Goal: Transaction & Acquisition: Purchase product/service

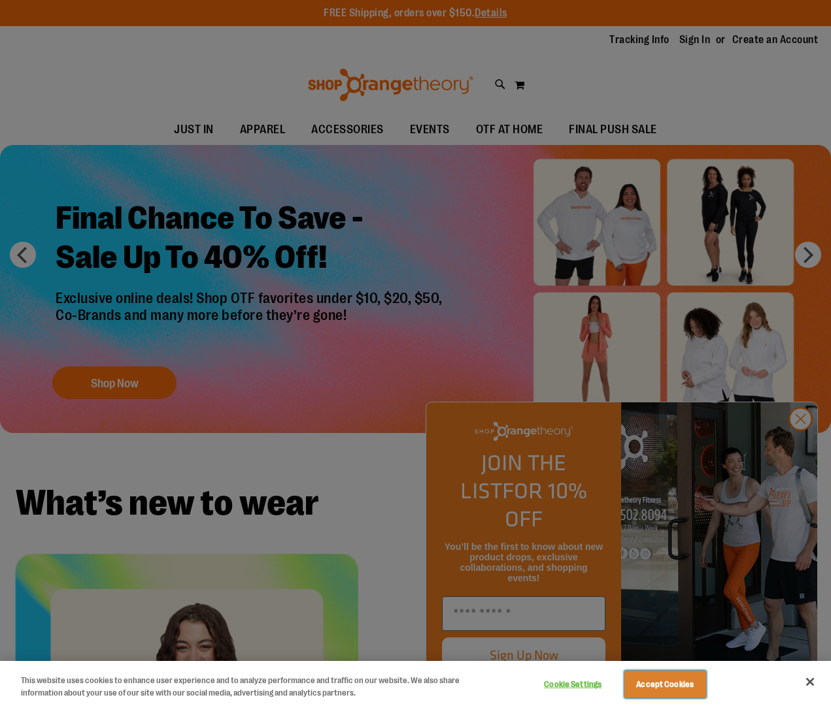
click at [706, 685] on button "Accept Cookies" at bounding box center [665, 684] width 82 height 27
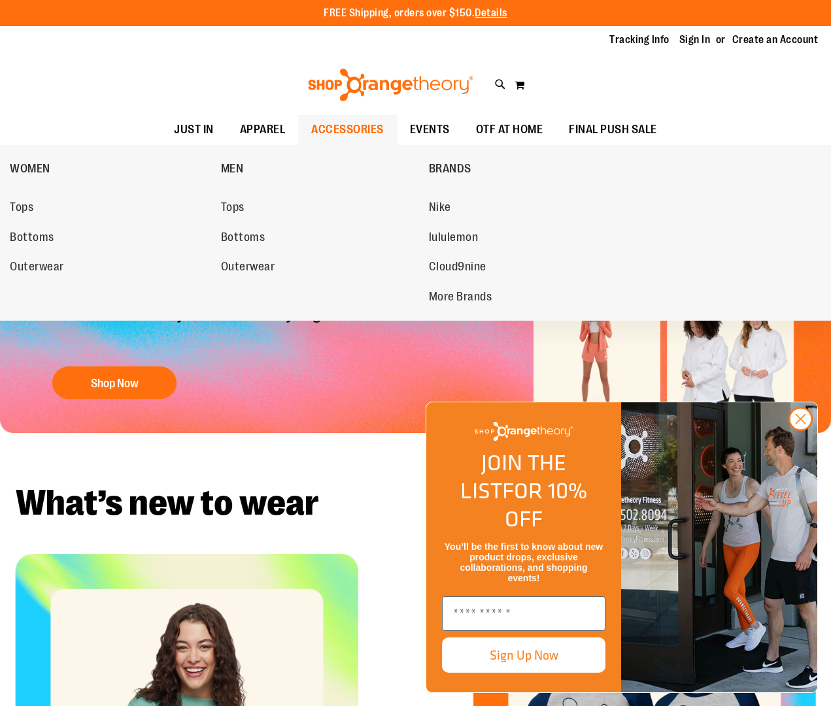
drag, startPoint x: 252, startPoint y: 123, endPoint x: 300, endPoint y: 143, distance: 52.4
click at [252, 124] on span "APPAREL" at bounding box center [263, 129] width 46 height 29
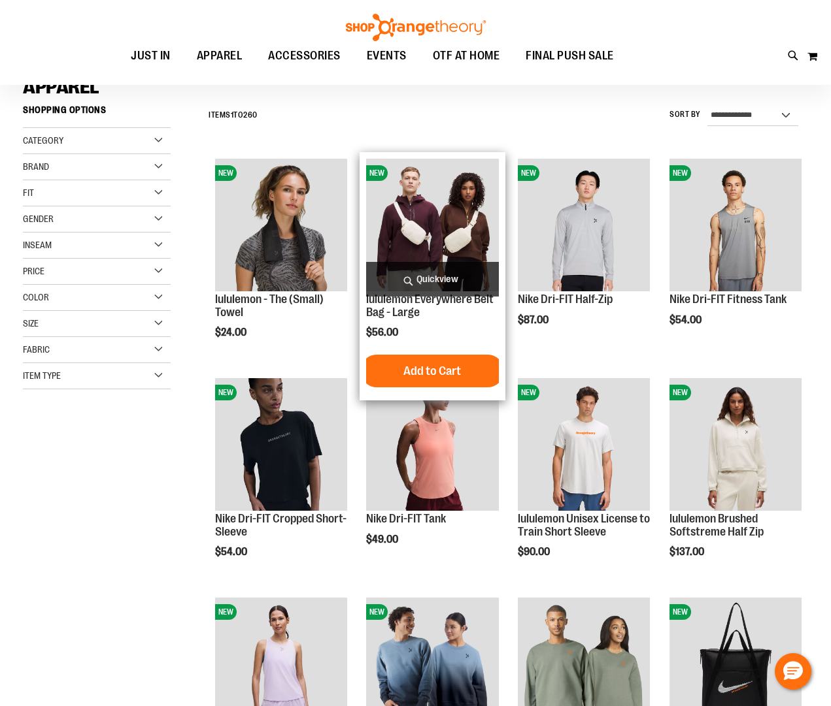
scroll to position [130, 0]
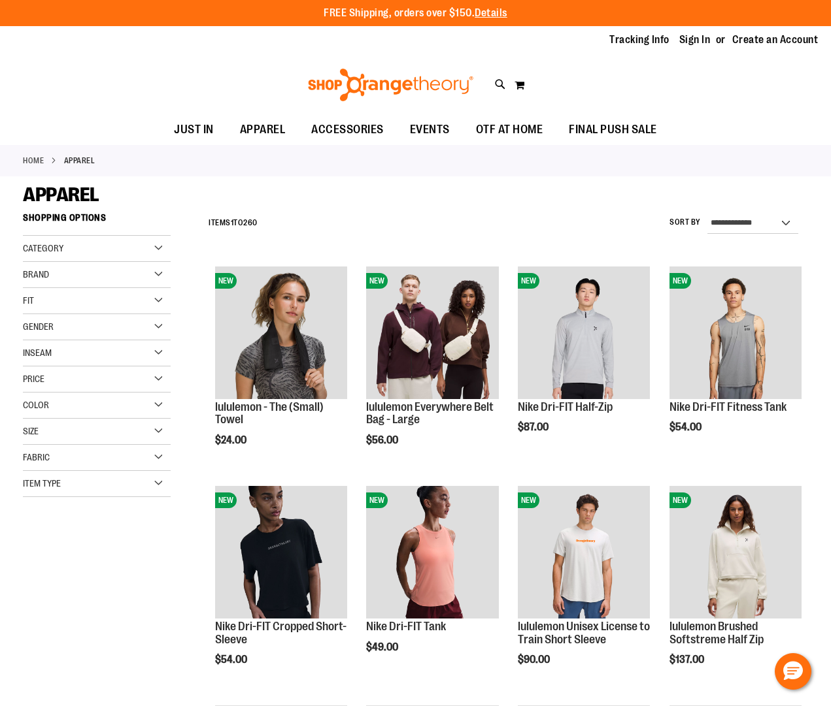
click at [159, 252] on div "Category" at bounding box center [97, 249] width 148 height 26
click at [31, 278] on link "WOMEN" at bounding box center [91, 276] width 142 height 14
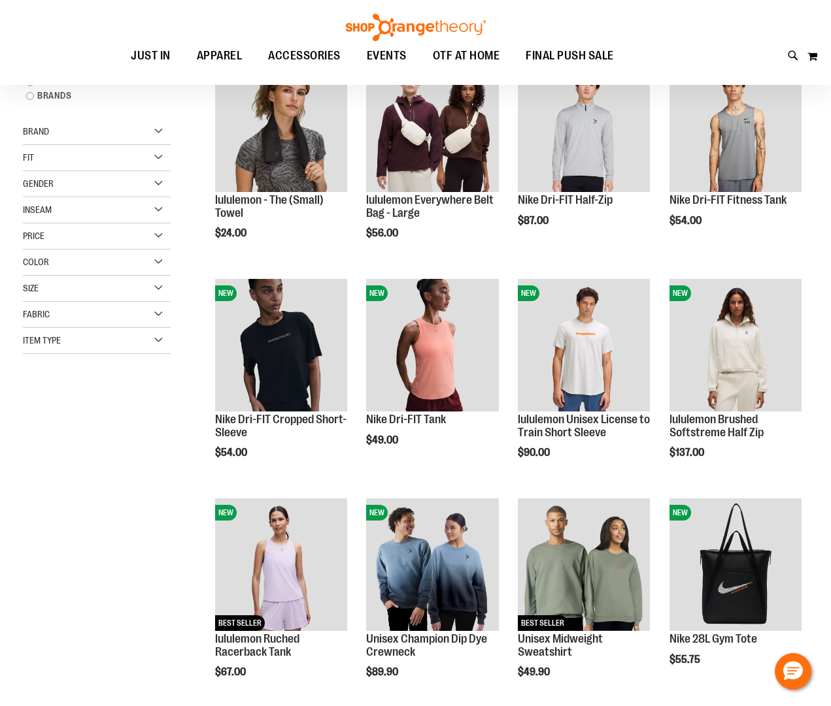
scroll to position [6, 0]
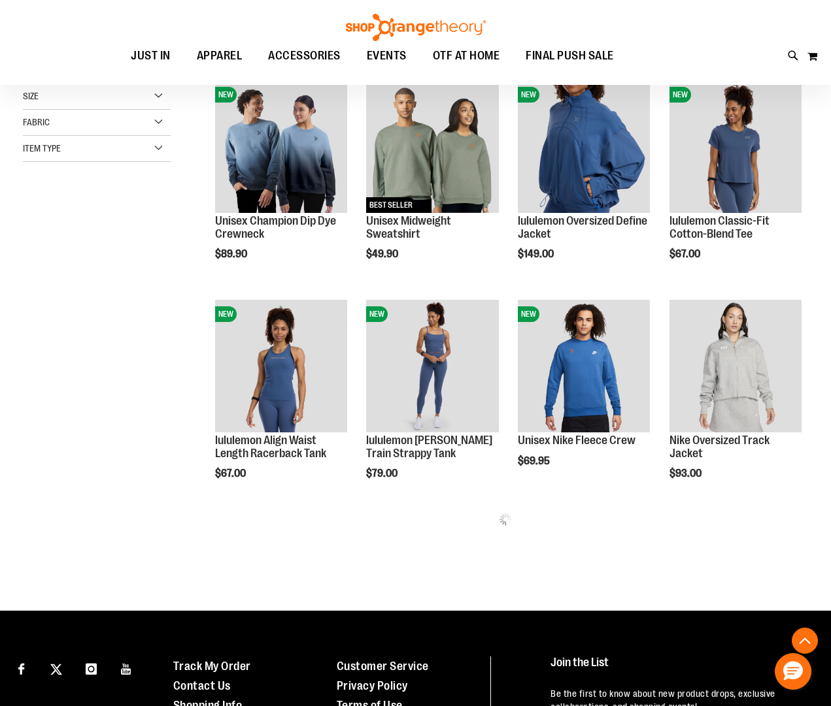
scroll to position [588, 0]
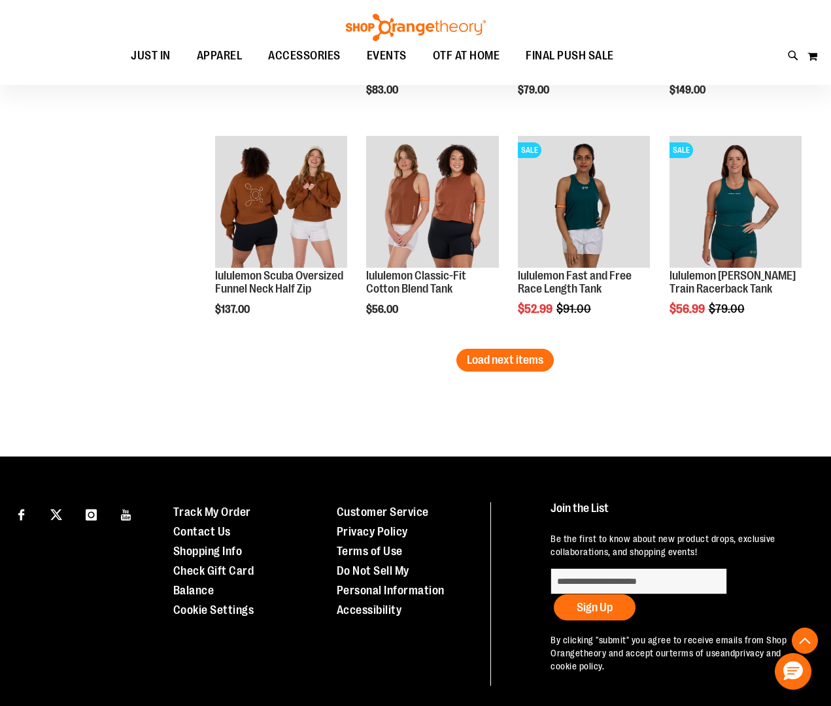
scroll to position [1895, 0]
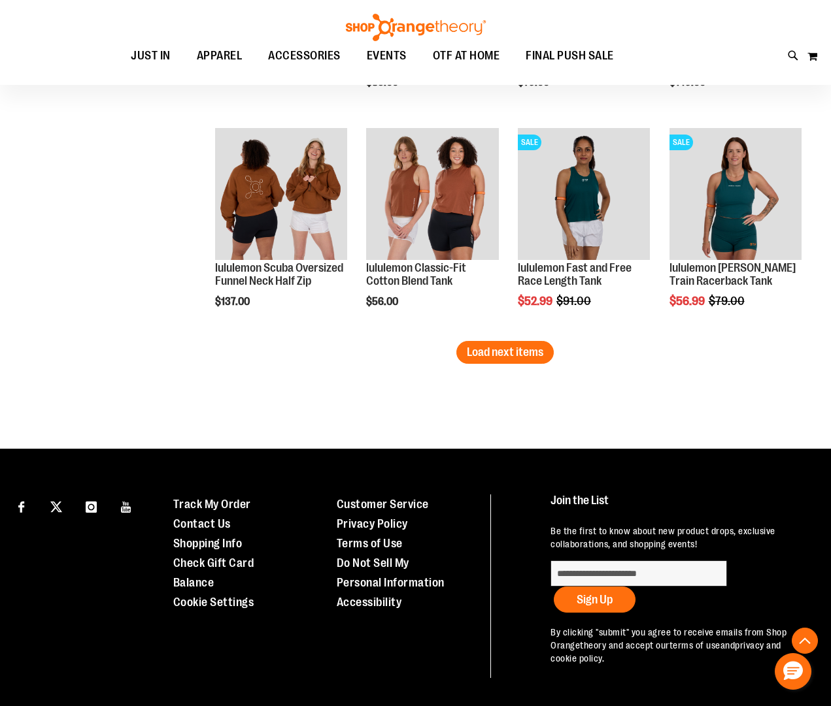
click at [494, 346] on span "Load next items" at bounding box center [505, 352] width 76 height 13
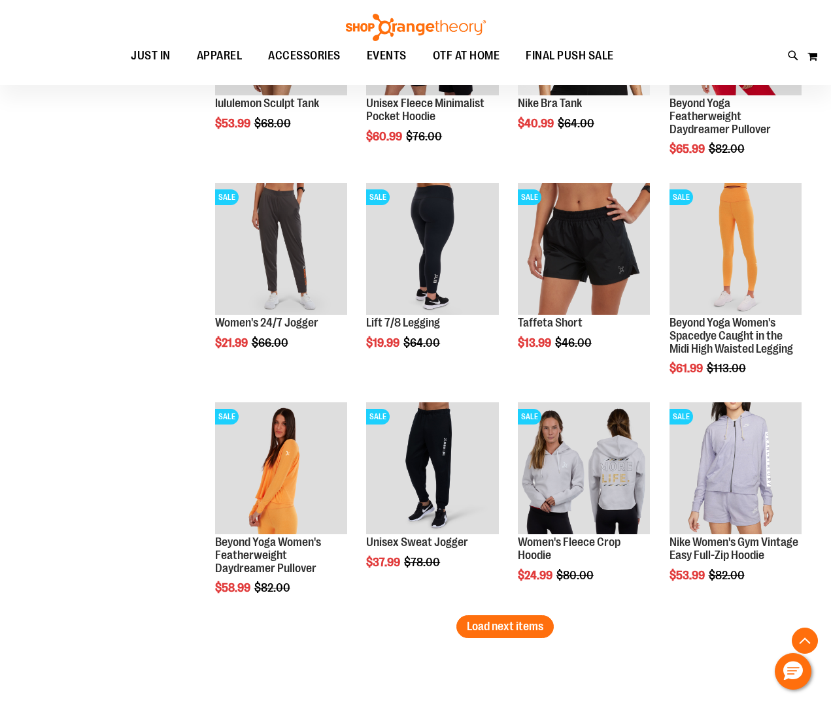
scroll to position [2316, 0]
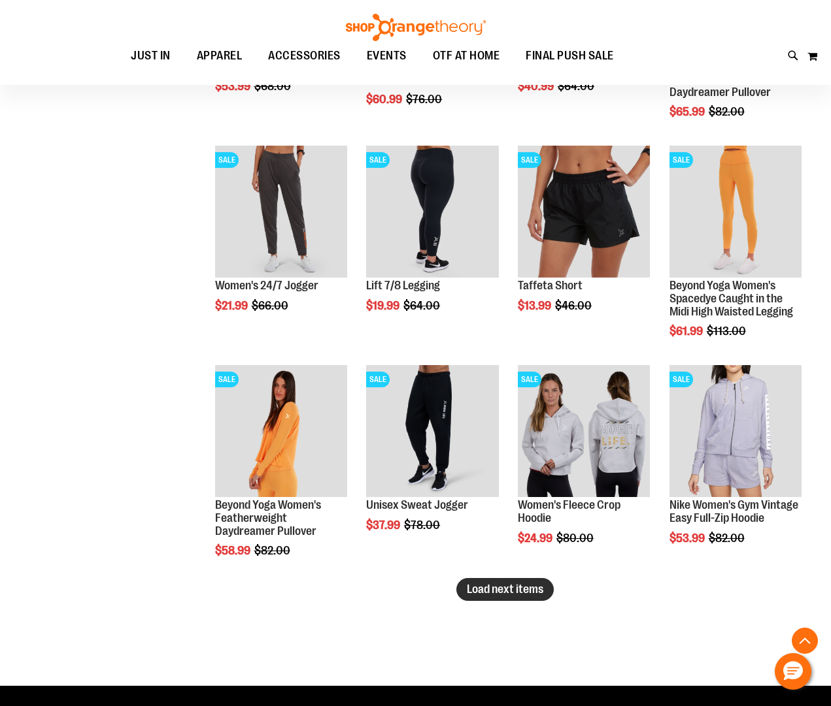
click at [499, 591] on span "Load next items" at bounding box center [505, 589] width 76 height 13
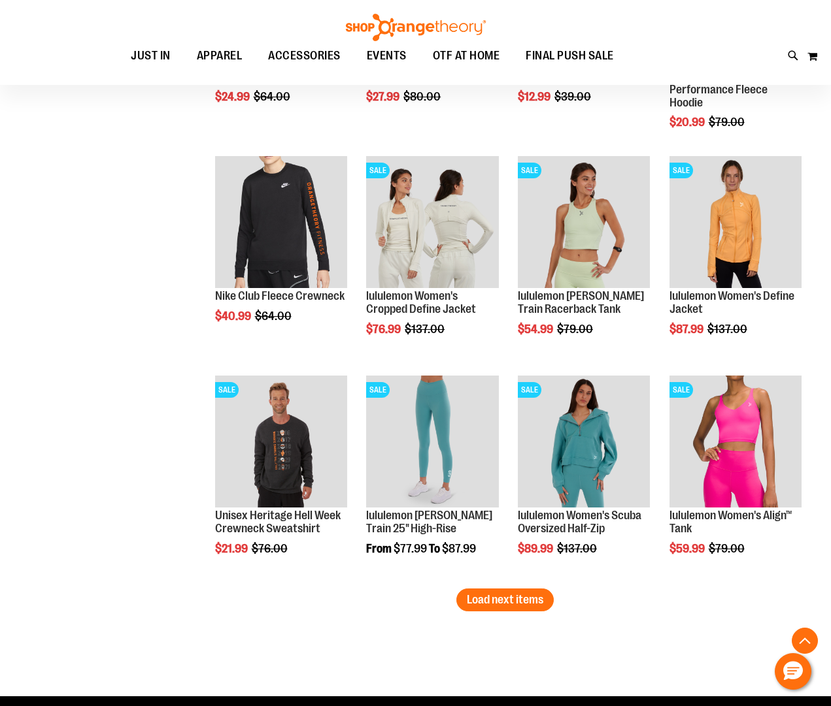
scroll to position [3101, 0]
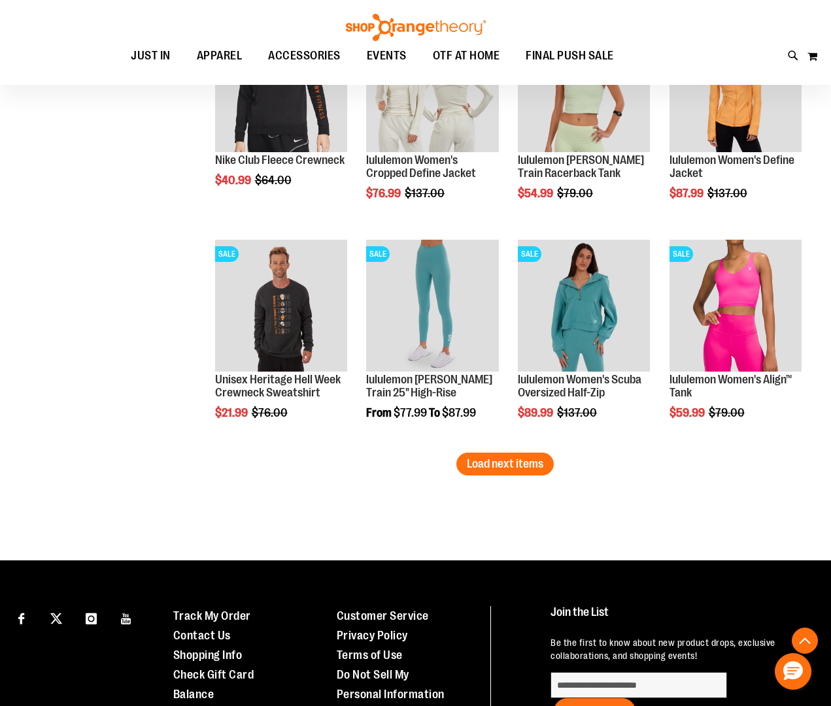
click at [495, 469] on span "Load next items" at bounding box center [505, 463] width 76 height 13
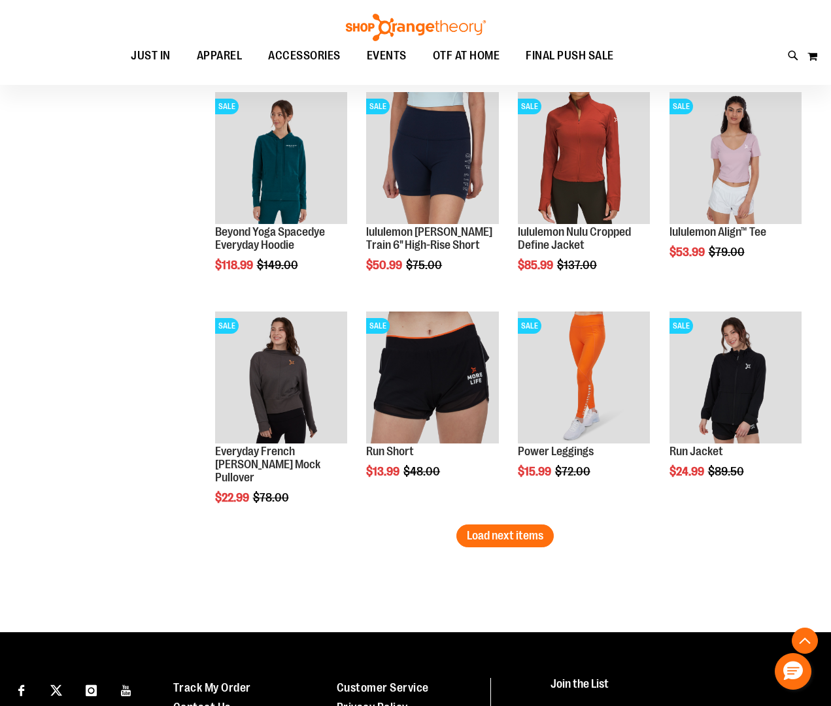
scroll to position [3689, 0]
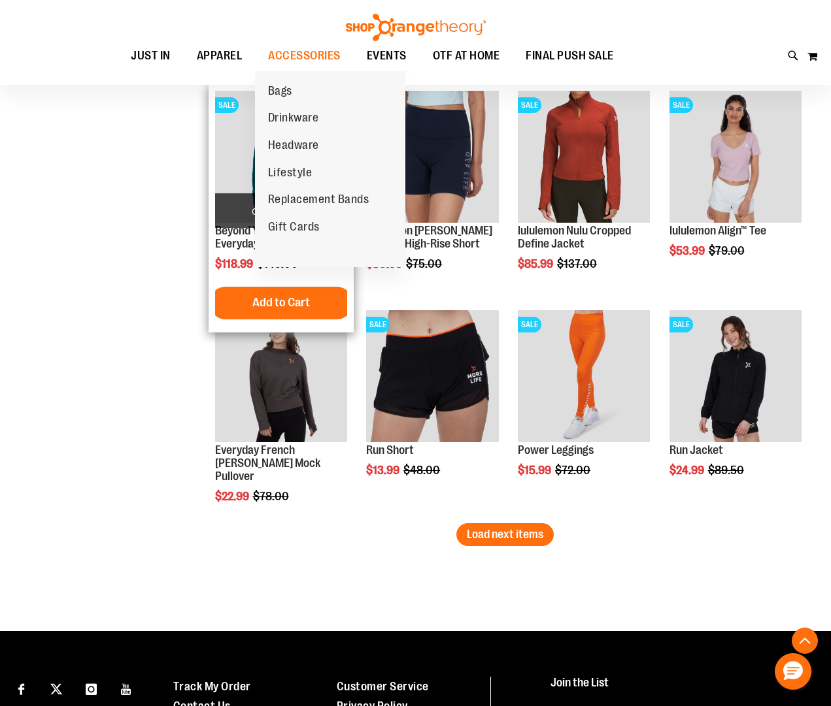
click at [326, 195] on span "Replacement Bands" at bounding box center [318, 201] width 101 height 16
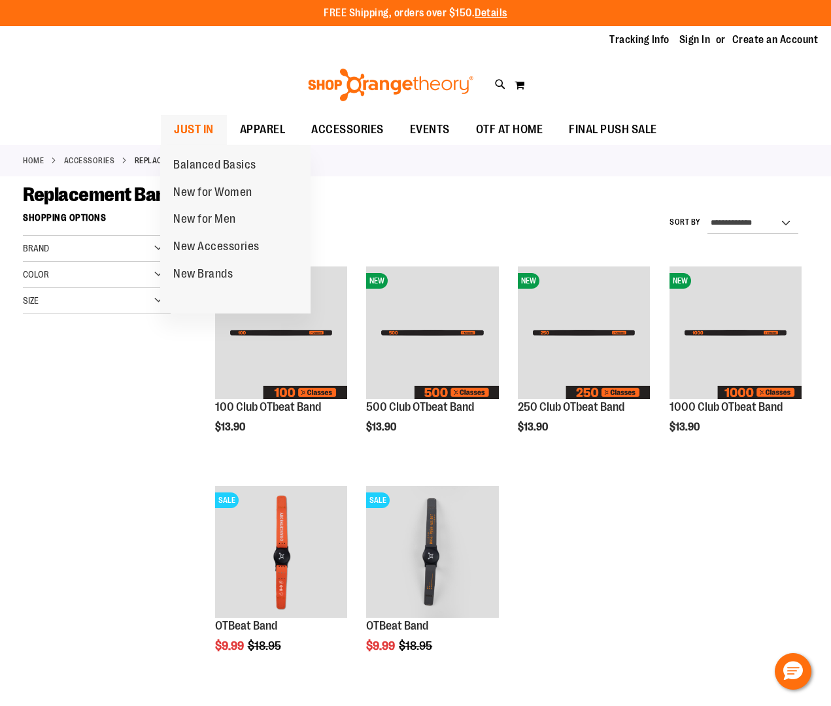
click at [199, 133] on span "JUST IN" at bounding box center [194, 129] width 40 height 29
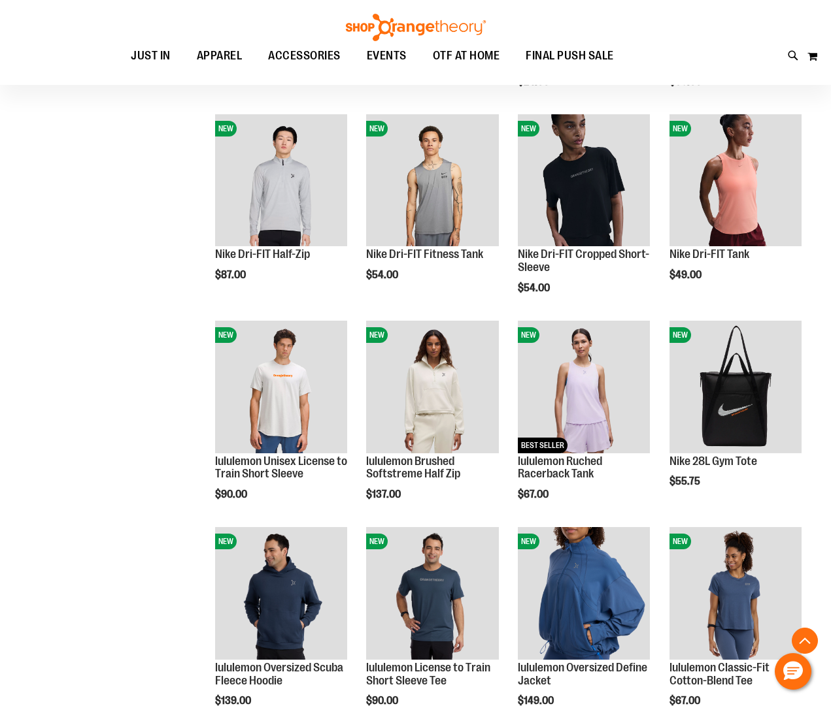
scroll to position [588, 0]
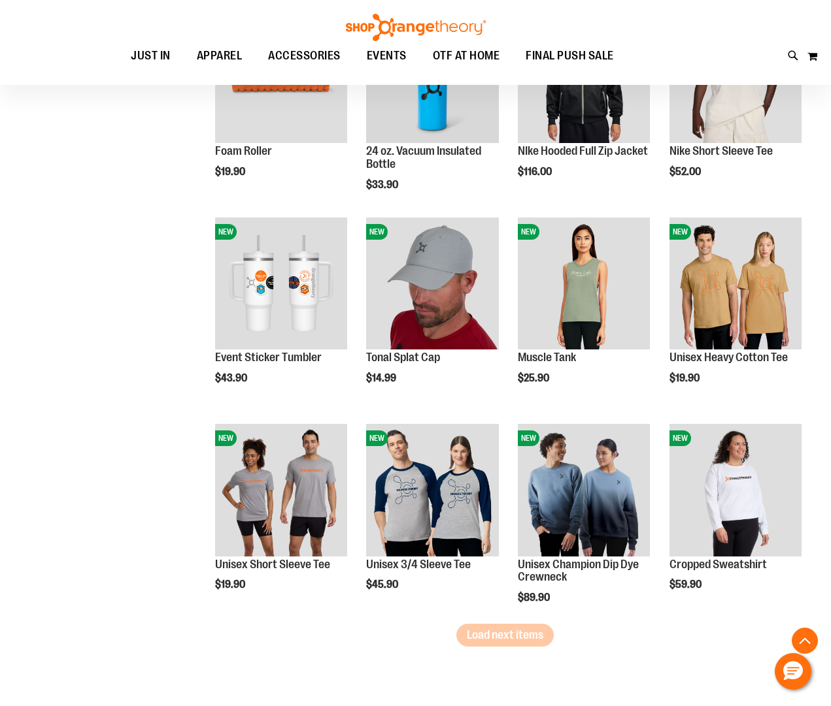
scroll to position [1503, 0]
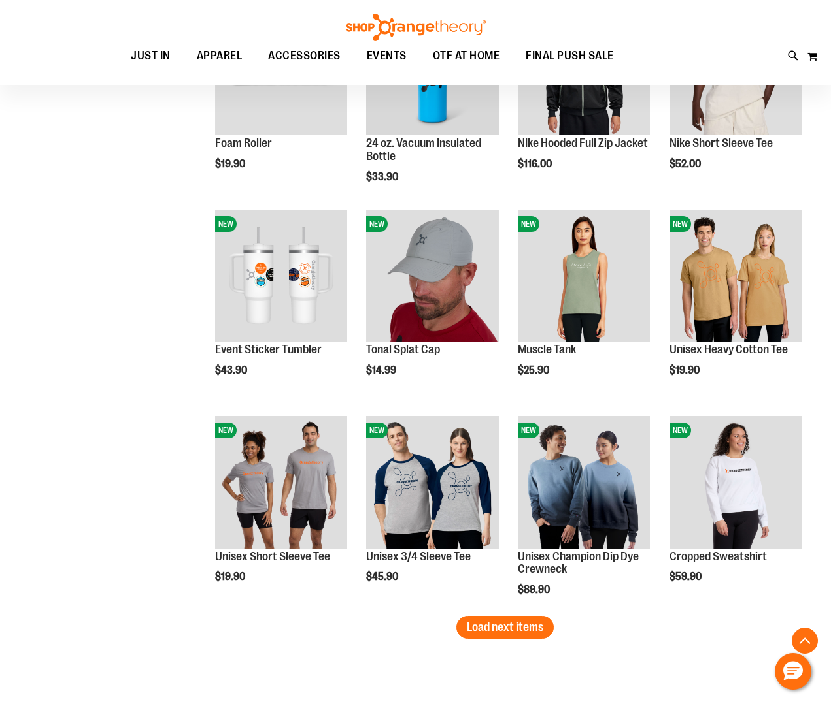
click at [518, 638] on button "Load next items" at bounding box center [504, 627] width 97 height 23
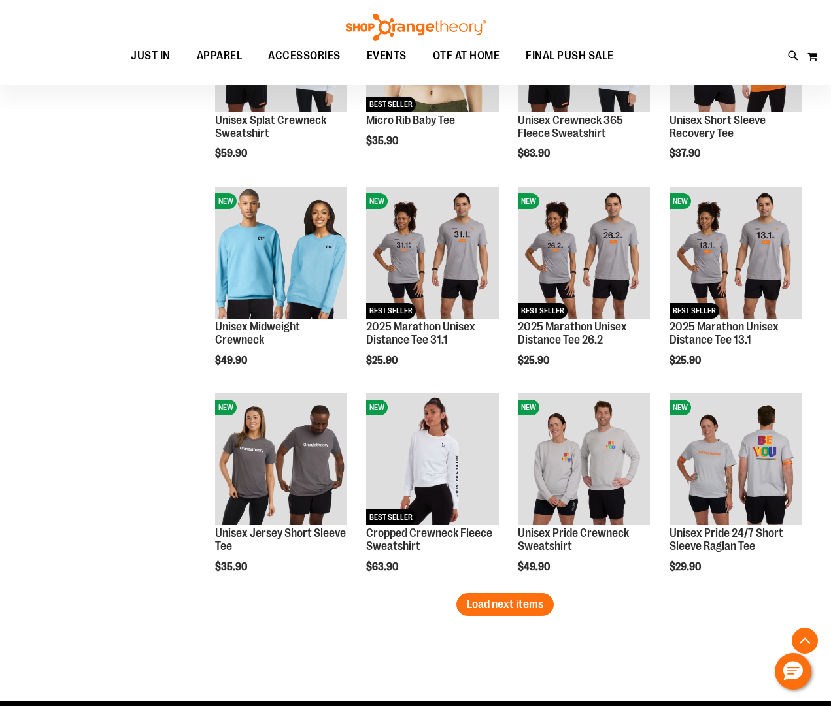
scroll to position [2287, 0]
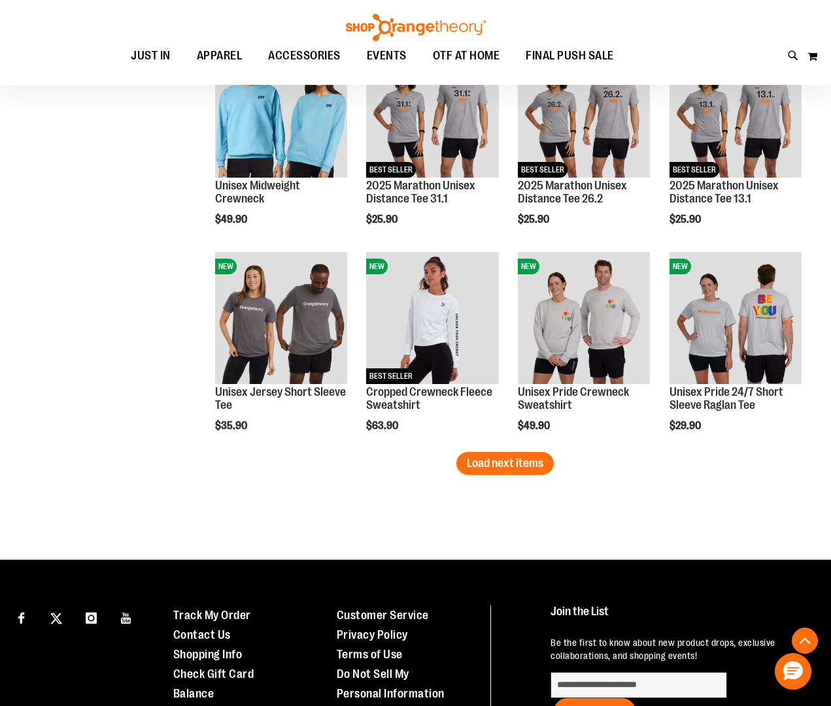
click at [525, 470] on span "Load next items" at bounding box center [505, 463] width 76 height 13
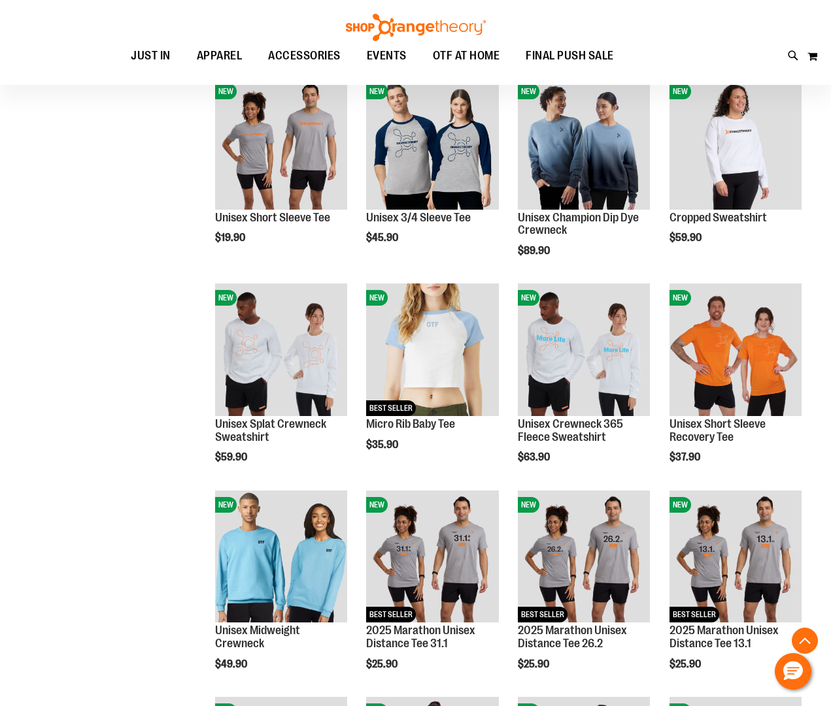
scroll to position [1764, 0]
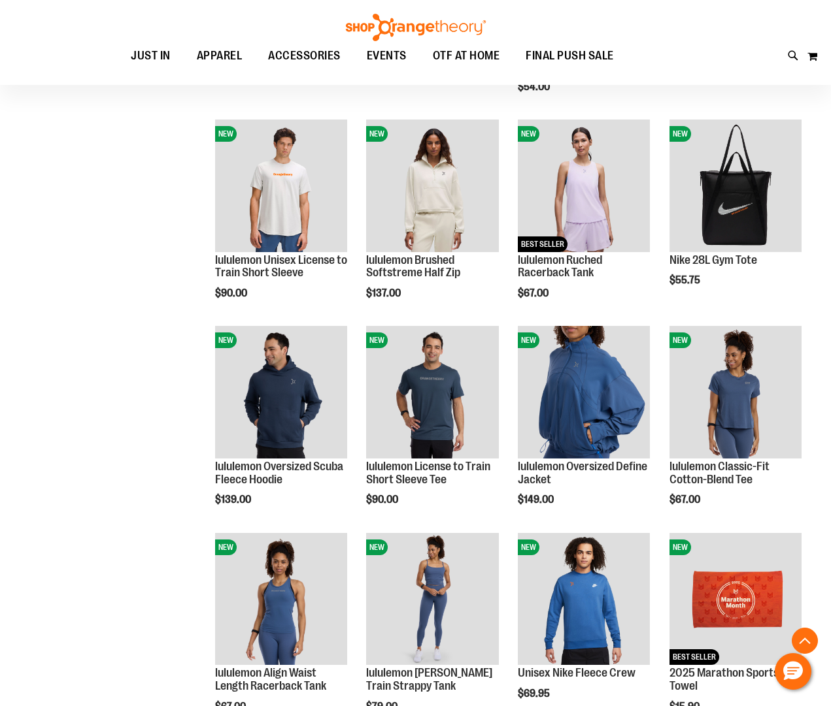
scroll to position [653, 0]
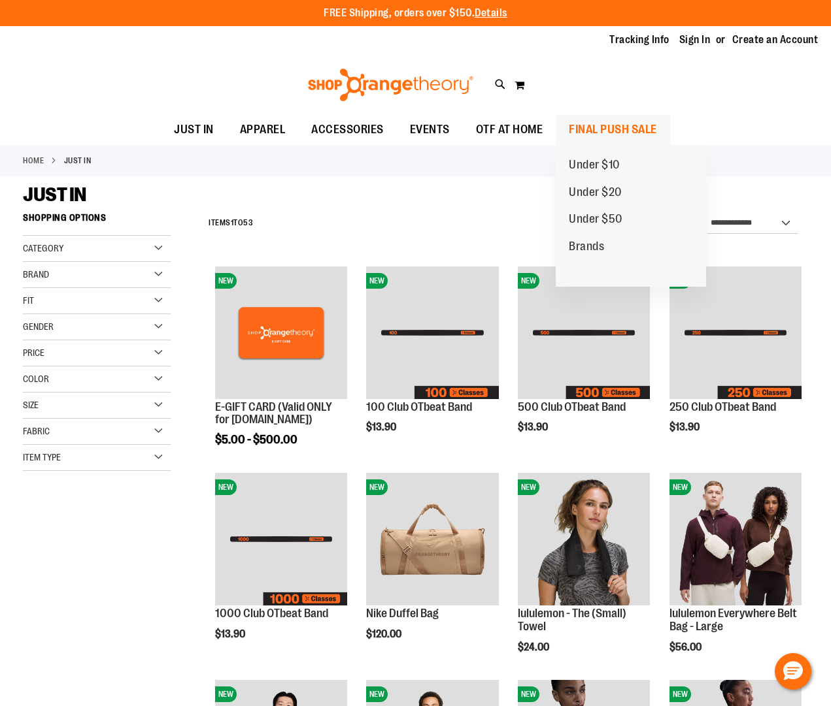
click at [582, 126] on span "FINAL PUSH SALE" at bounding box center [612, 129] width 88 height 29
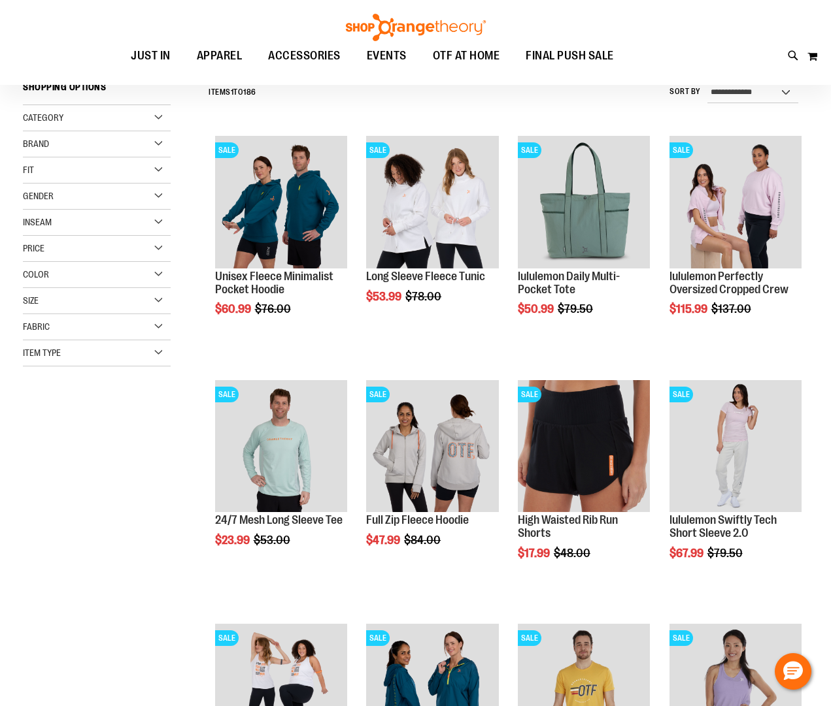
scroll to position [326, 0]
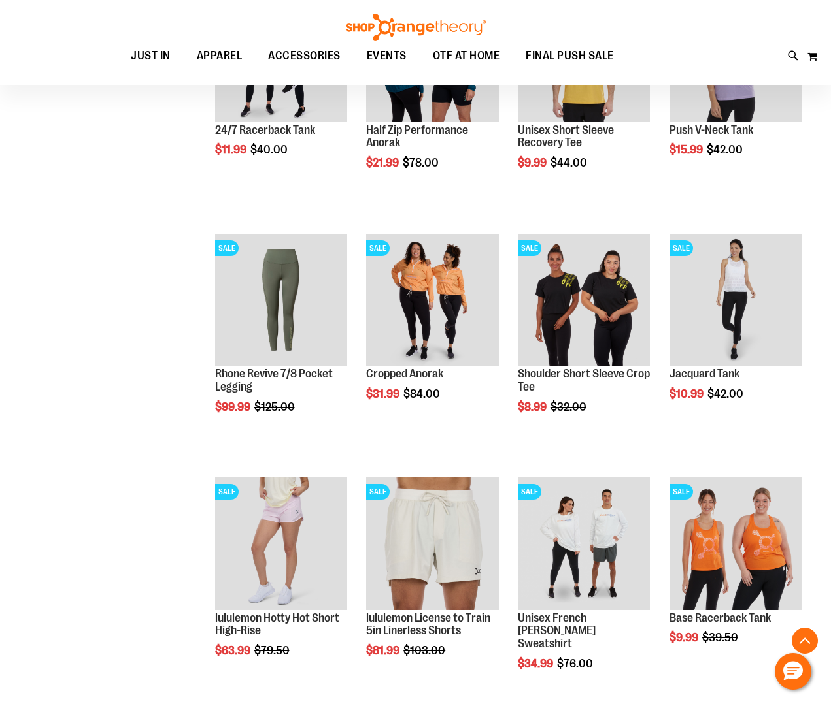
scroll to position [849, 0]
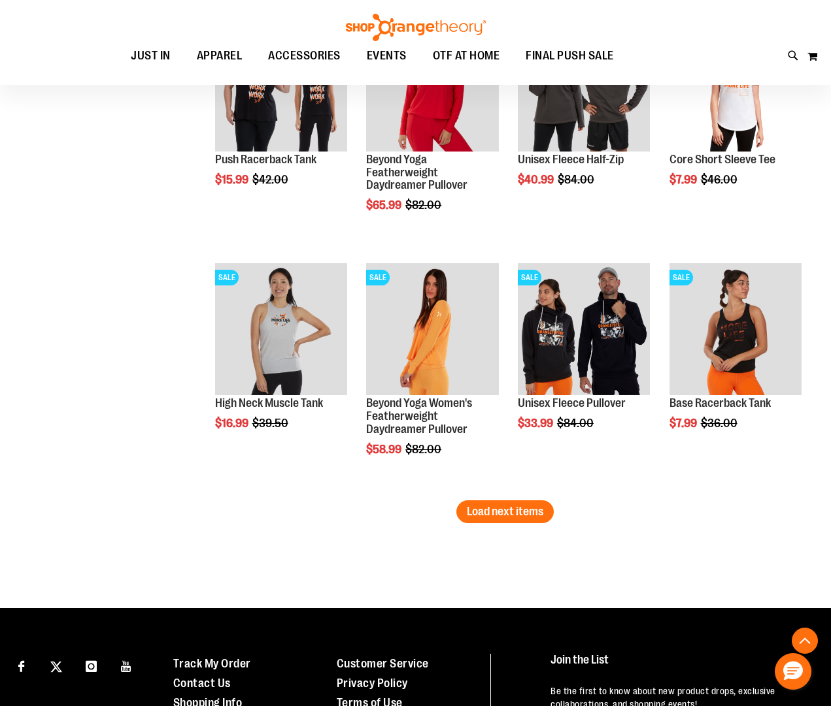
scroll to position [1960, 0]
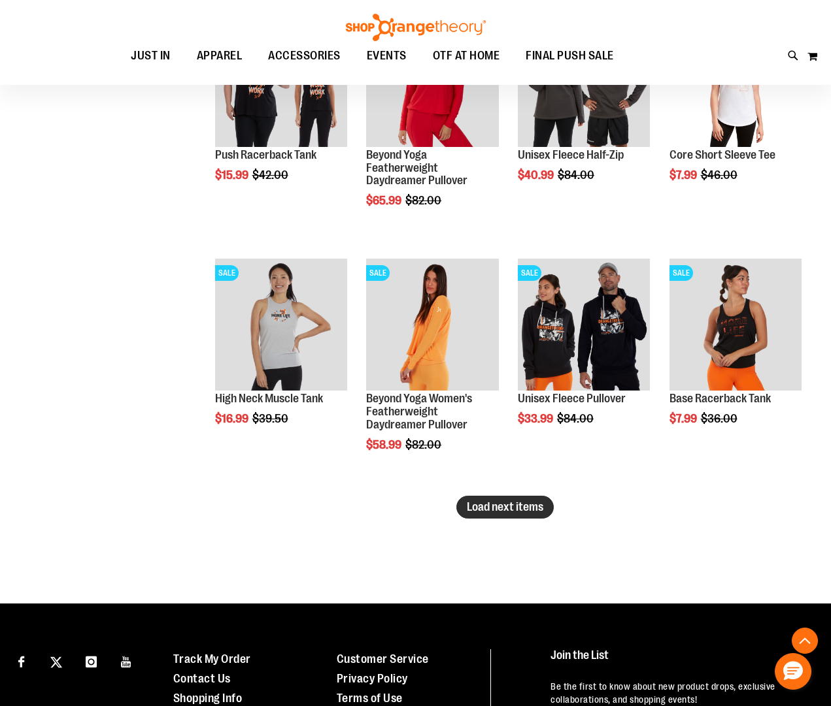
click at [546, 504] on button "Load next items" at bounding box center [504, 507] width 97 height 23
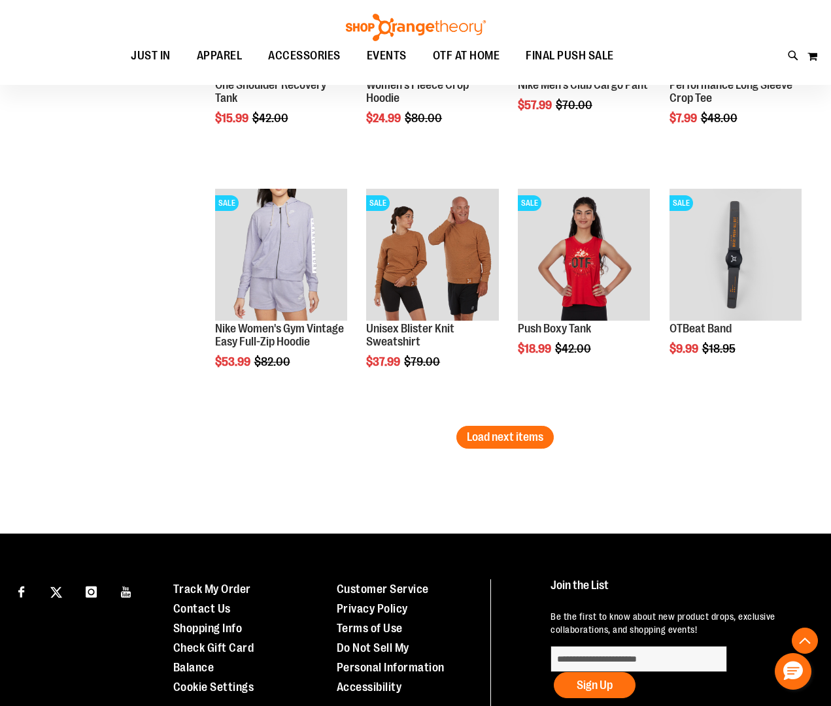
scroll to position [2809, 0]
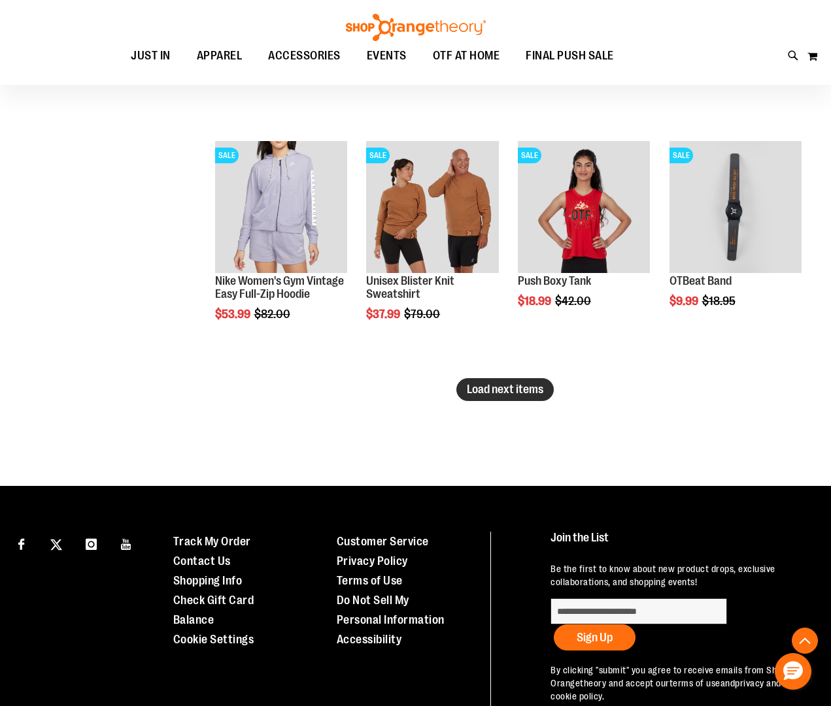
click at [523, 389] on span "Load next items" at bounding box center [505, 389] width 76 height 13
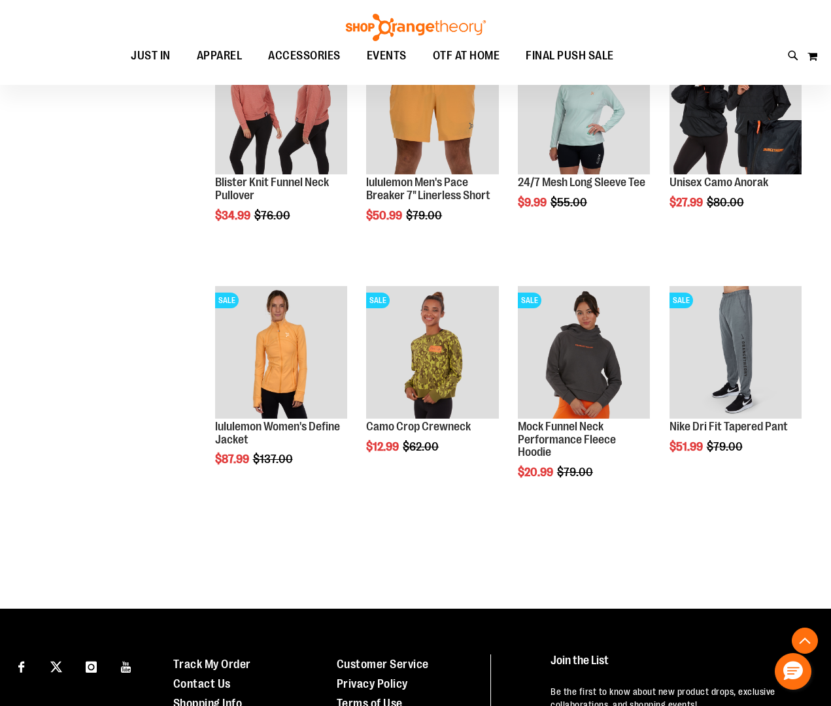
scroll to position [3397, 0]
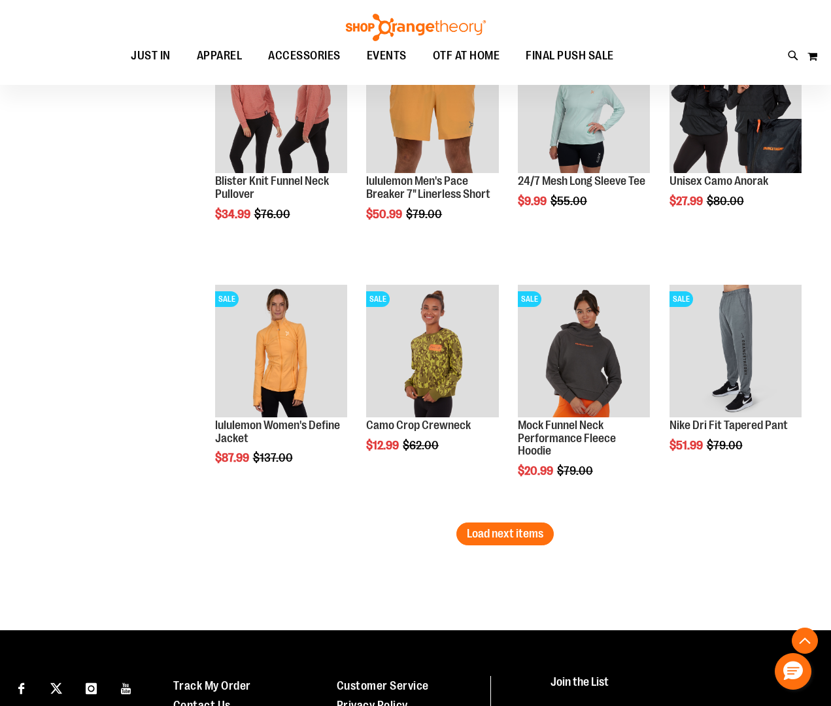
click at [482, 521] on li "SALE Camo Crop Crewneck $12.99 Regular Price $62.00 Quickview Add to Cart In st…" at bounding box center [431, 400] width 145 height 244
click at [489, 533] on span "Load next items" at bounding box center [505, 533] width 76 height 13
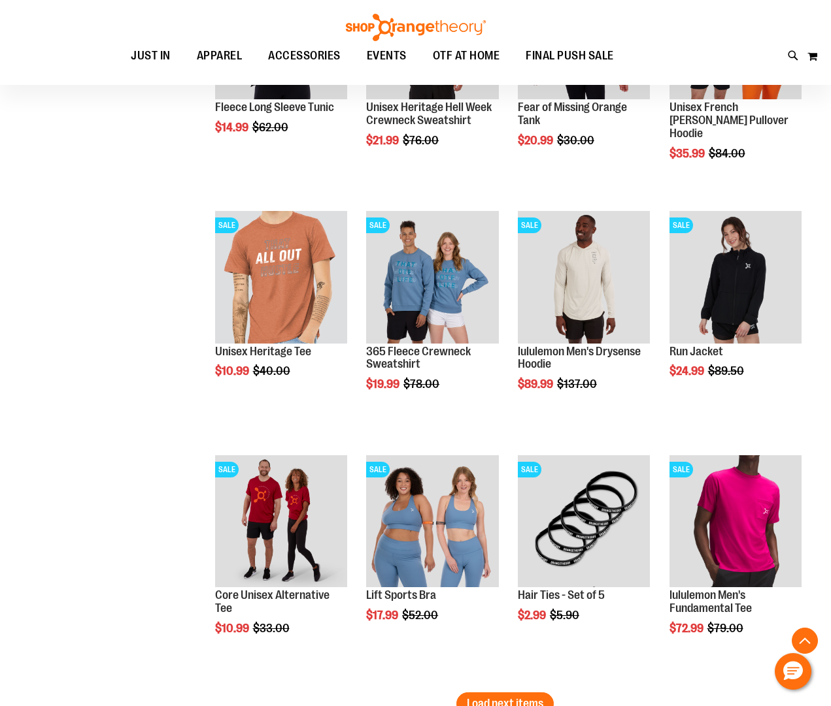
scroll to position [4116, 0]
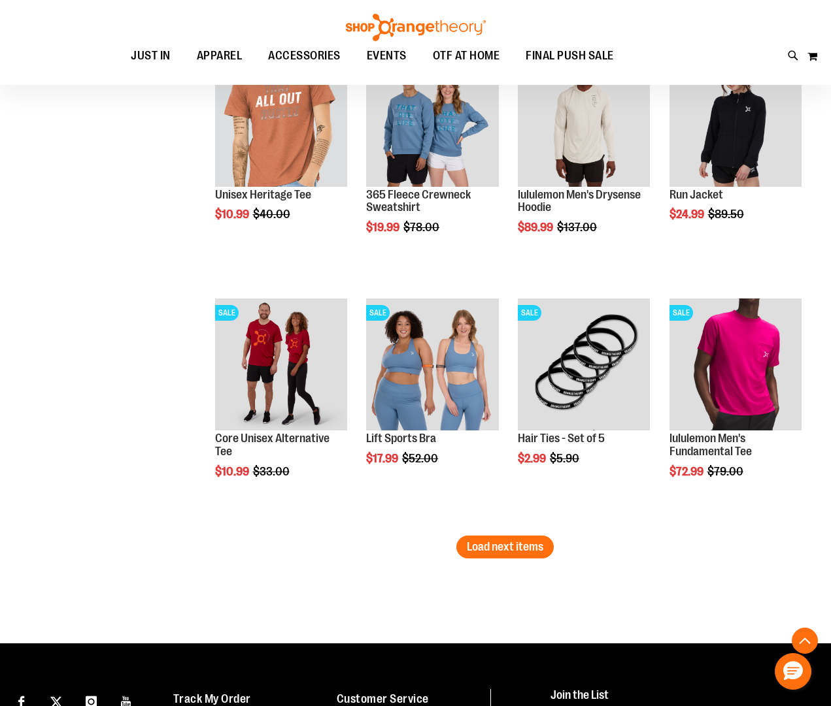
click at [536, 555] on button "Load next items" at bounding box center [504, 547] width 97 height 23
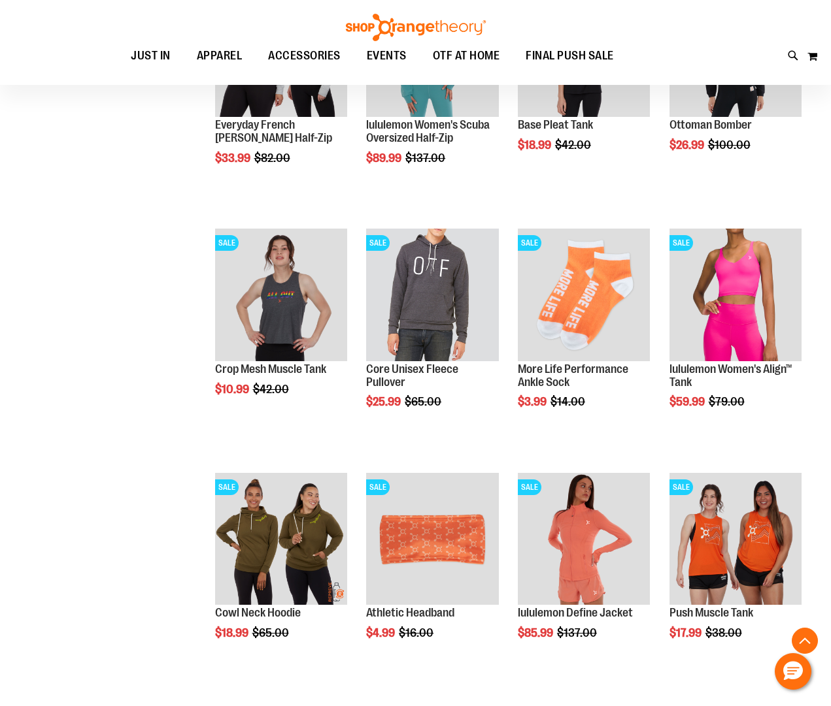
scroll to position [4900, 0]
